Goal: Task Accomplishment & Management: Complete application form

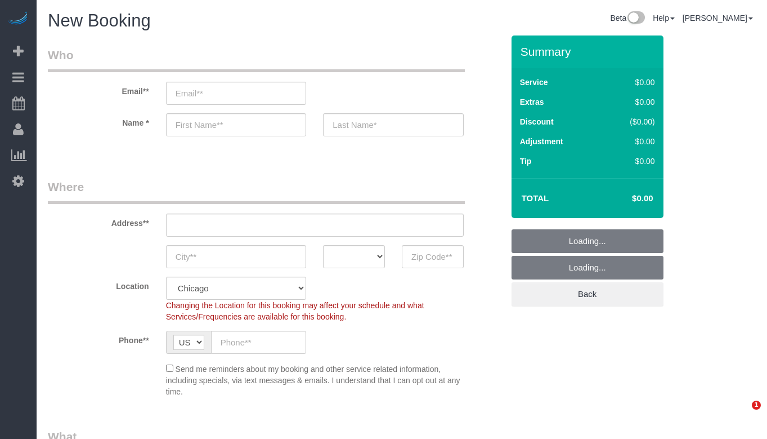
select select "512"
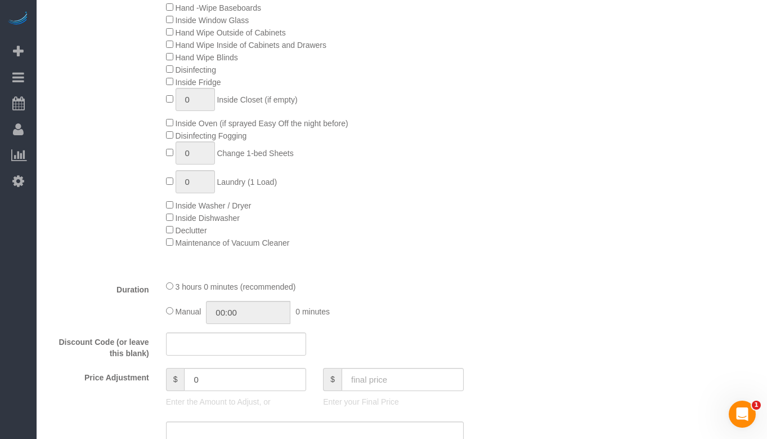
scroll to position [676, 0]
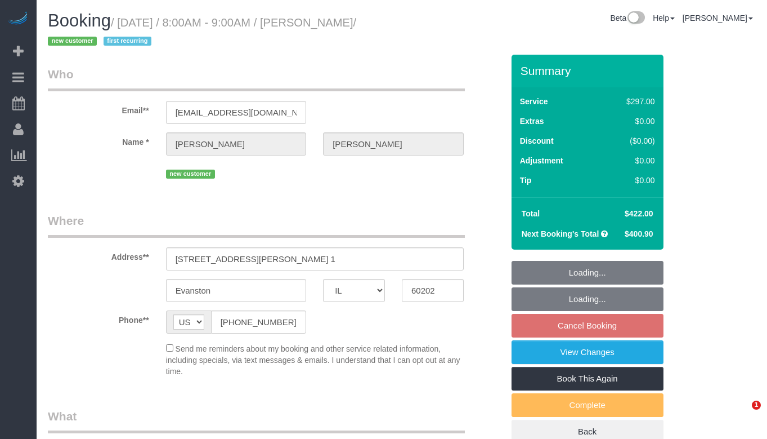
select select "IL"
select select "object:601"
select select "string:fspay-18afa05c-ad2b-4d79-842e-27d1f7d4543c"
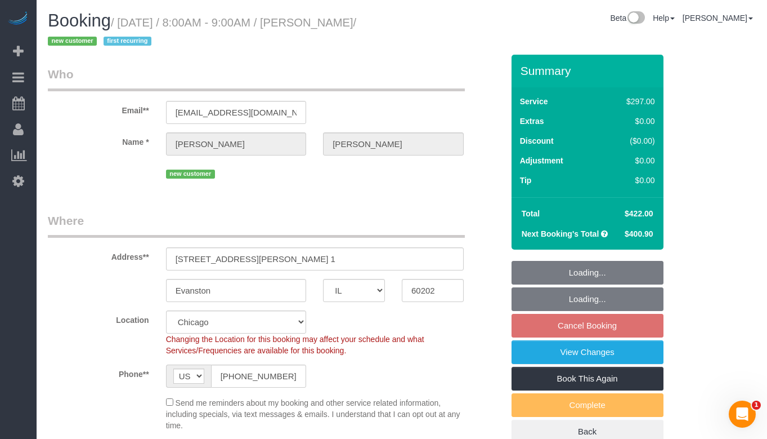
select select "513"
select select "10"
select select "number:1"
select select "number:66"
select select "number:139"
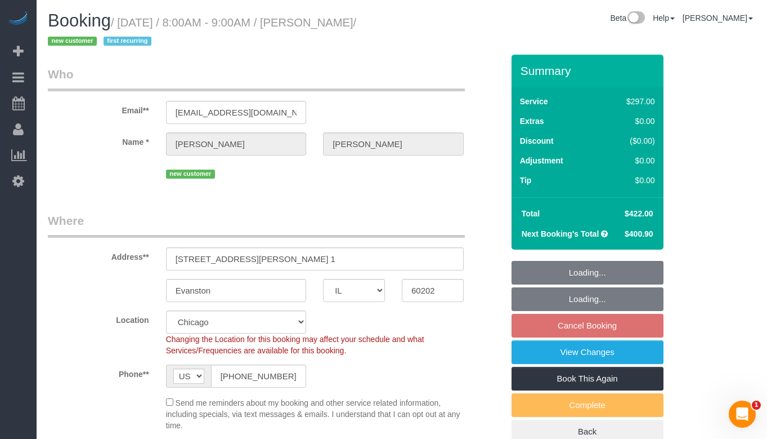
select select "number:106"
select select "object:1076"
select select "spot1"
select select "10"
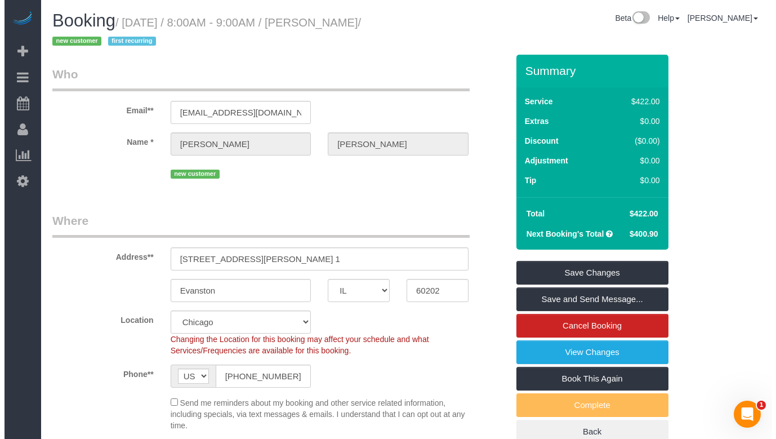
scroll to position [56, 0]
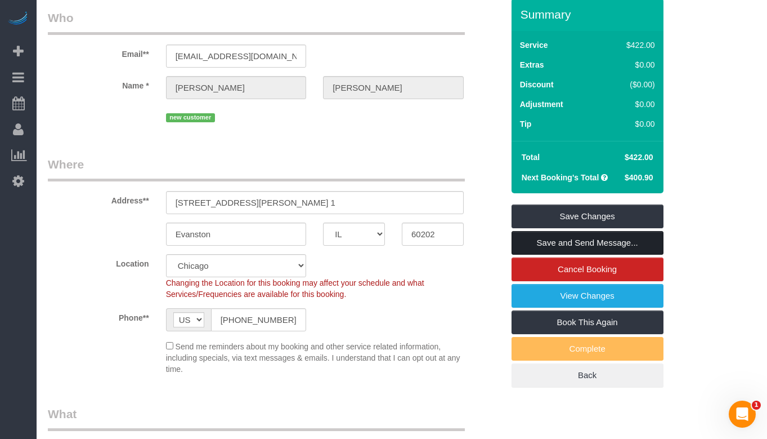
click at [610, 240] on link "Save and Send Message..." at bounding box center [588, 243] width 152 height 24
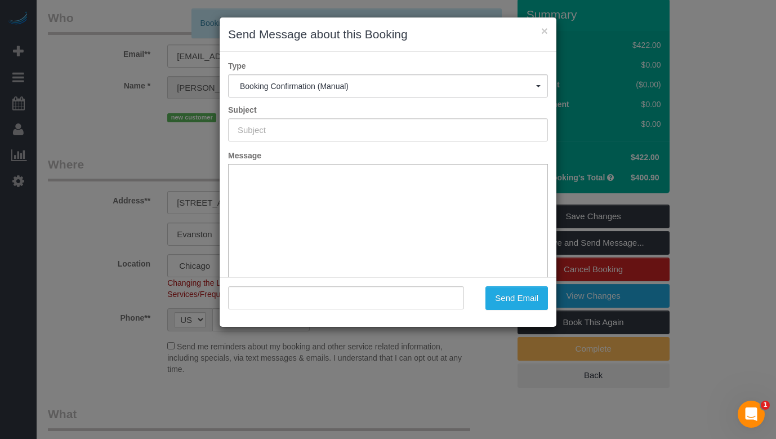
scroll to position [0, 0]
type input "Your Booking With Fresh Tech Maid, Confirmed!"
type input ""[PERSON_NAME]" <[EMAIL_ADDRESS][DOMAIN_NAME]>"
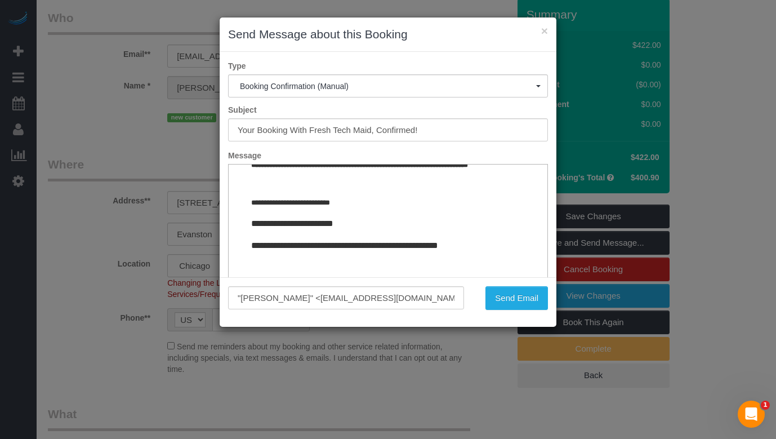
scroll to position [1394, 0]
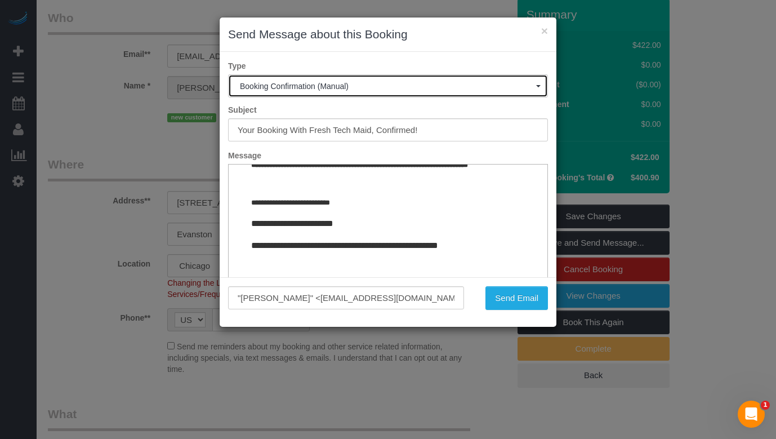
click at [443, 92] on button "Booking Confirmation (Manual)" at bounding box center [388, 85] width 320 height 23
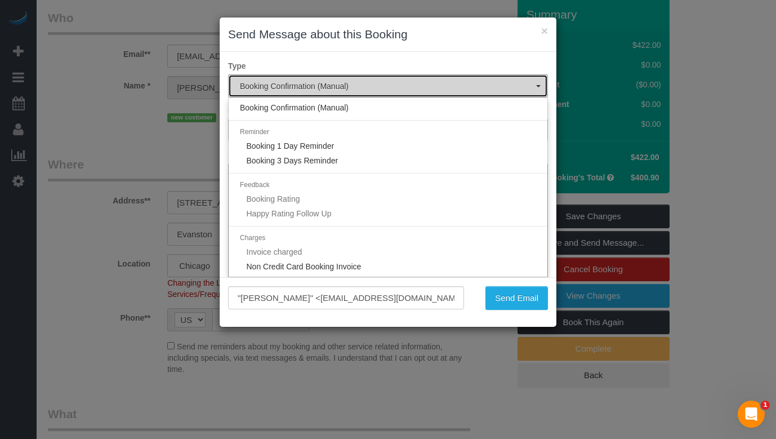
click at [443, 92] on button "Booking Confirmation (Manual)" at bounding box center [388, 85] width 320 height 23
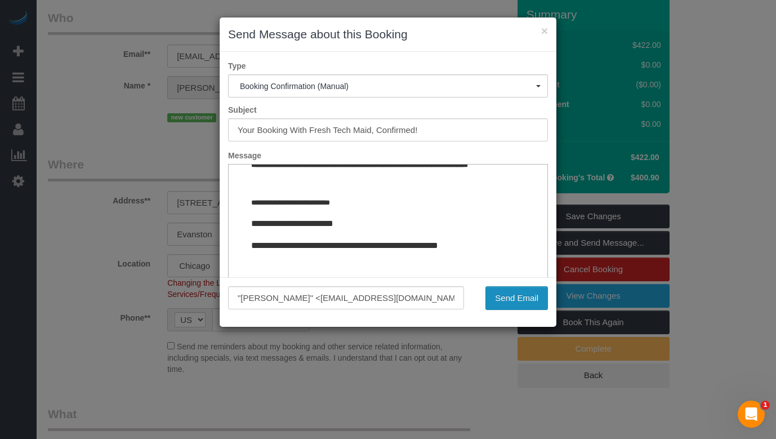
click at [508, 300] on button "Send Email" at bounding box center [516, 298] width 63 height 24
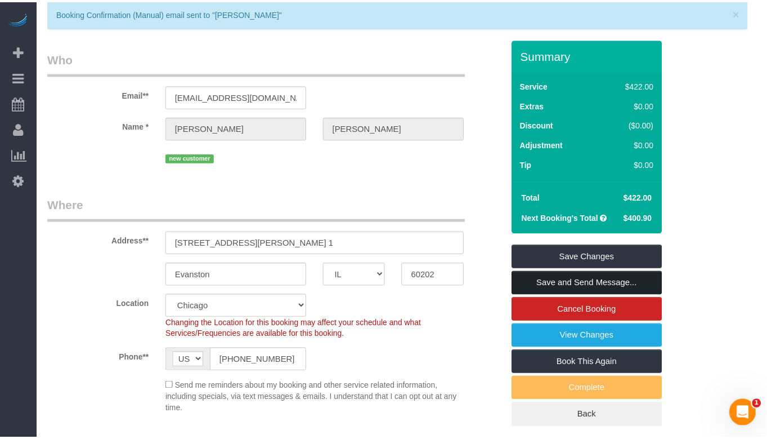
scroll to position [97, 0]
